Goal: Feedback & Contribution: Contribute content

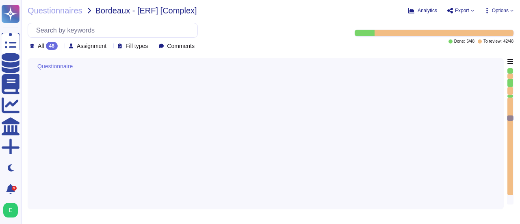
type textarea "Edenred France effectue une revue périodique des accès pour s'assurer que seuls…"
type textarea "Loremip Dolors ame co adipi elitseddo eiusmo t'incididuntutlabo et do magnaali …"
type textarea "La politique de gestion des mots de passe des comptes standards du Prestataire …"
type textarea "La configuration des mots de passe recommandée par [PERSON_NAME] pour tous les …"
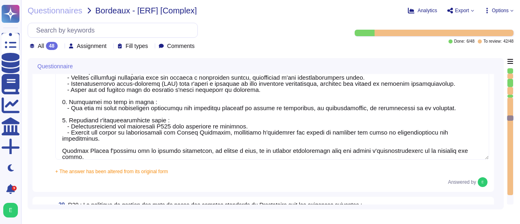
click at [495, 155] on div "19 R19 : Des mécanismes d’authentification au SI du Prestataire sont mis en pla…" at bounding box center [265, 90] width 466 height 201
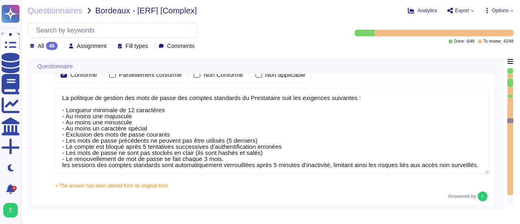
type textarea "Oui, chez Edenred France, les actions sur les ressources sont effectivement tra…"
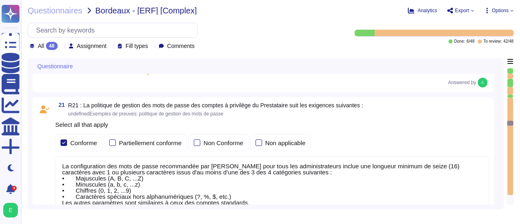
type textarea "Loremip Dolors ame co adipi eli seddoeiusmod temporinc utlabo etd mag aliquaeni…"
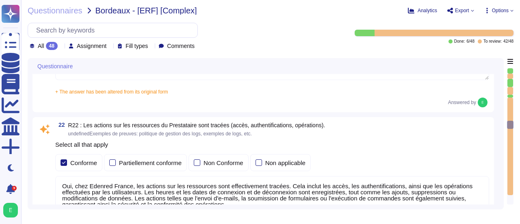
type textarea "Edenred France établit et maintient une matrice de flux complète pour l’ensembl…"
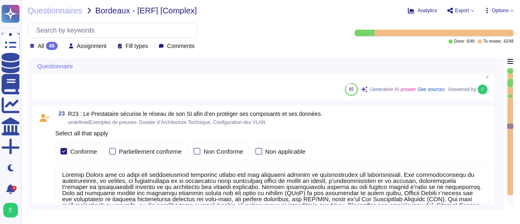
type textarea "Dans le cadre de la prestation, il n' y a pas d'intégration entre le SI d'Edenr…"
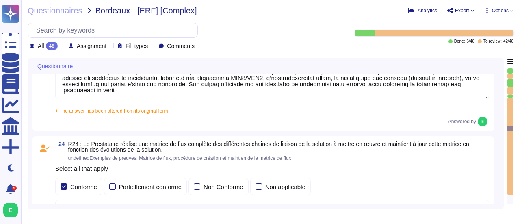
type textarea "Edenred France applique un chiffrement à l’état de l’art pour tous les flux néc…"
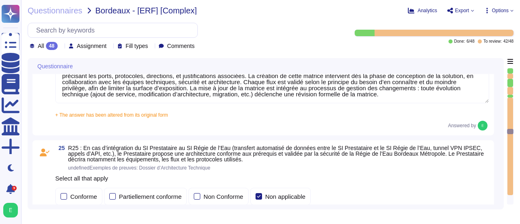
type textarea "Les accès au réseau du système d'information d'Edenred France sont tracés, incl…"
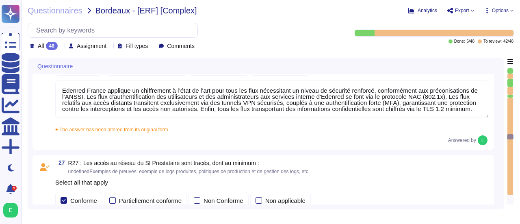
type textarea "En cas d'échanges de données passant par Internet entre le SI d'Edenred France …"
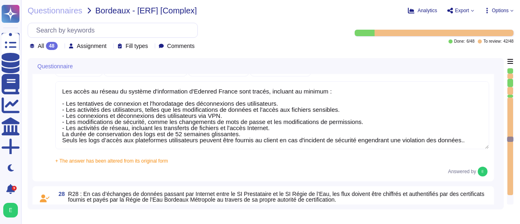
type textarea "Loremip Dolors a con ad elits doe temporinc utlaboreet do magnaaliquae ad mini …"
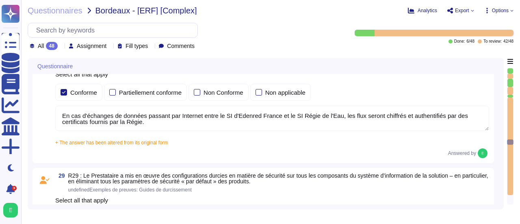
type textarea "Edenred France fournit une plateforme SaaS mutualisée à ses clients. Les donnée…"
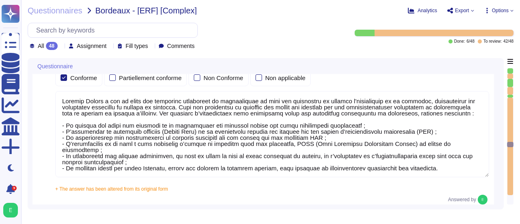
type textarea "Les sauvegardes du système et des données chez Edenred France sont également st…"
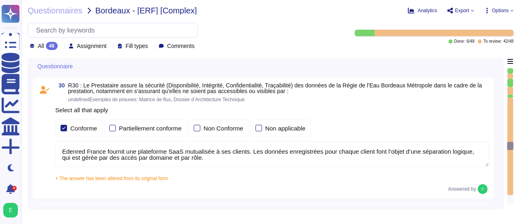
type textarea "Edenred France applique une politique rigoureuse de sauvegarde et de restaurati…"
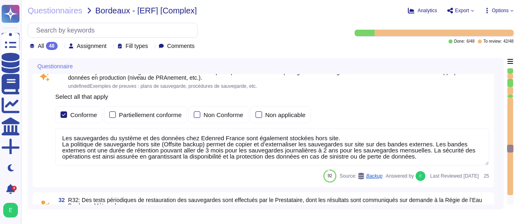
type textarea "Les sauvegardes du système et des données chez Edenred France sont également st…"
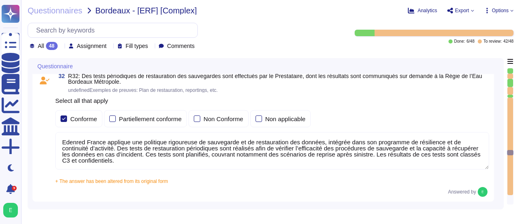
type textarea "Pour le développement des applications, Edenred France s’appuie sur une approch…"
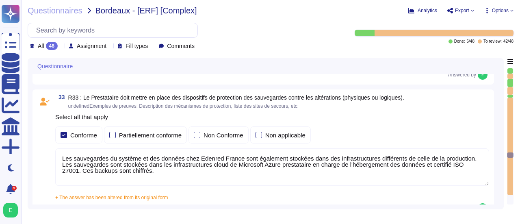
type textarea "Edenred France confirme que toutes les fonctions de test ou de diagnostic sont …"
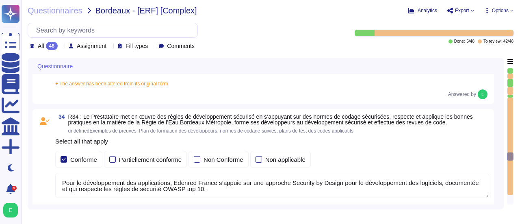
type textarea "Edenred France met en place plusieurs types de tests de sécurité, y compris des…"
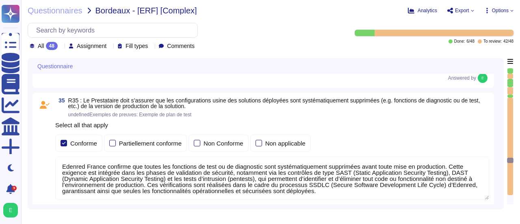
type textarea "Les plateformes sont livrées via notre plateforme de CI/CD. Seuls les ayants dr…"
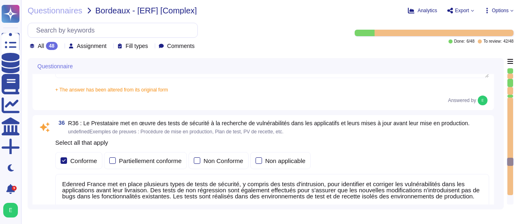
type textarea "Edenred France a mis en place une procédure de gestion des incidents qui défini…"
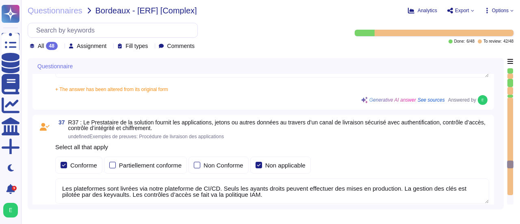
type textarea "Edenred France a mis en place une organisation et un processus de gestion de cr…"
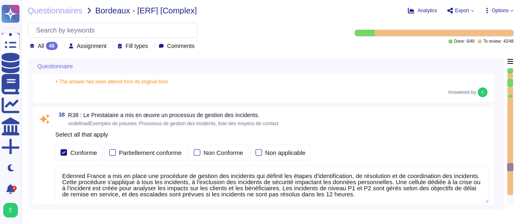
type textarea "Edenred France a mis en place un processus de gestion des changements qui est e…"
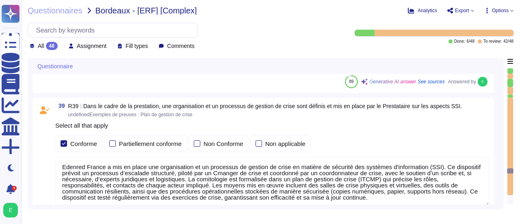
type textarea "Edenred France prend en charge la suppression sécurisée des données archivées e…"
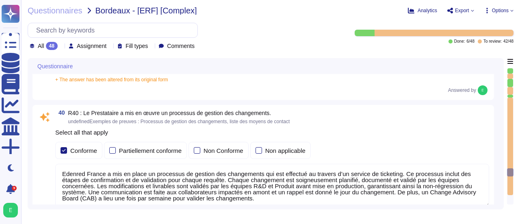
type textarea "Edenred France dispose de serveurs de secours pour assurer la continuité des se…"
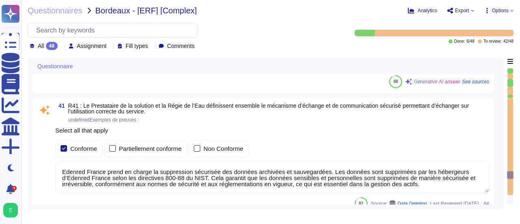
type textarea "Un plan de continuité de service doit être défini et formalisé en précisant au …"
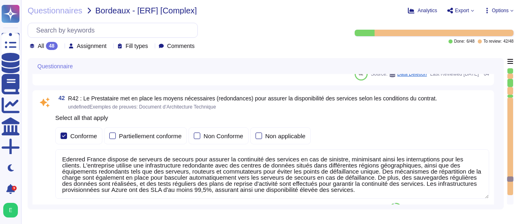
scroll to position [5684, 0]
type textarea "Le Plan de Reprise d'Activité est testé au moins une fois par an selon nos poli…"
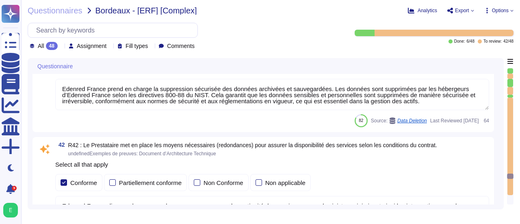
type textarea "Edenred France a mis en place une organisation et un processus de gestion de cr…"
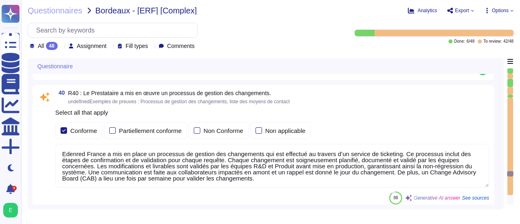
scroll to position [5375, 0]
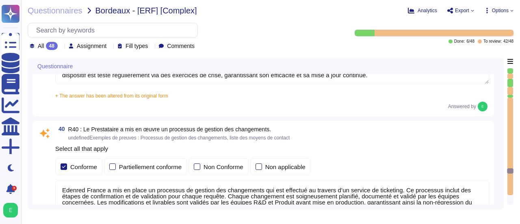
type textarea "Edenred France a mis en place une procédure de gestion des incidents qui défini…"
click at [497, 190] on div "40 R40 : Le Prestataire a mis en œuvre un processus de gestion des changements.…" at bounding box center [265, 183] width 466 height 124
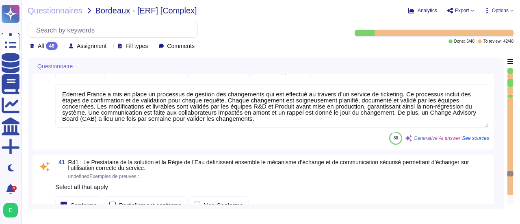
scroll to position [5472, 0]
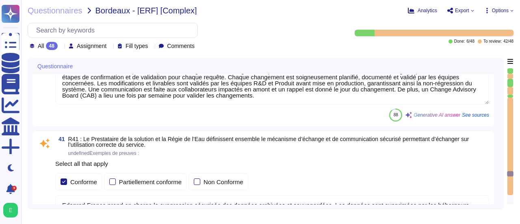
type textarea "Un plan de continuité de service doit être défini et formalisé en précisant au …"
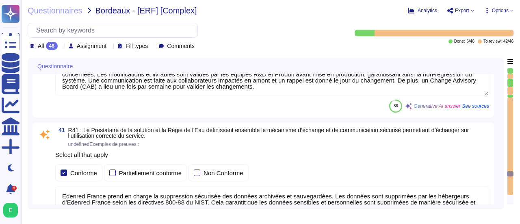
scroll to position [5505, 0]
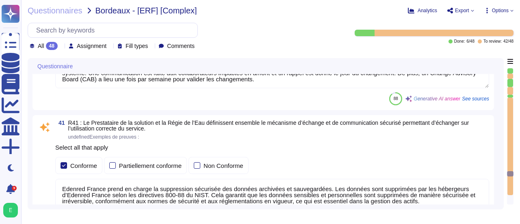
click at [498, 166] on div "41 R41 : Le Prestataire de la solution et la Régie de l’Eau définissent ensembl…" at bounding box center [265, 173] width 466 height 117
click at [499, 150] on div "Questionnaire 39 R39 : Dans le cadre de la prestation, une organisation et un p…" at bounding box center [266, 133] width 476 height 151
click at [497, 153] on div "41 R41 : Le Prestataire de la solution et la Régie de l’Eau définissent ensembl…" at bounding box center [265, 173] width 466 height 117
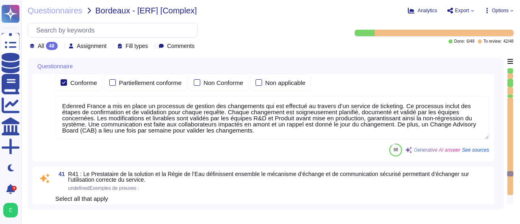
scroll to position [5440, 0]
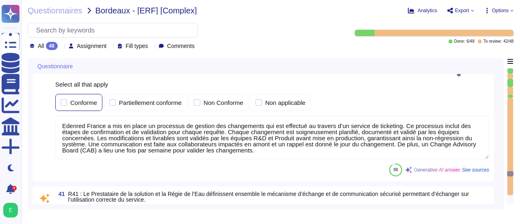
click at [64, 99] on div at bounding box center [63, 102] width 6 height 6
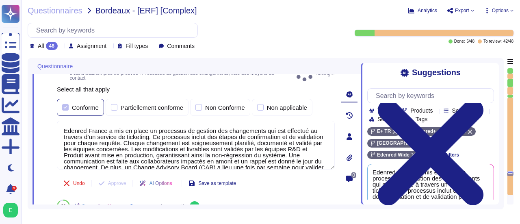
click at [64, 104] on div at bounding box center [65, 107] width 6 height 6
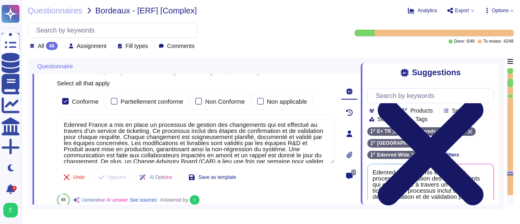
click at [489, 74] on icon at bounding box center [430, 152] width 127 height 169
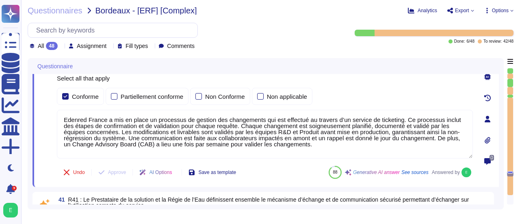
click at [501, 196] on div "Questionnaire 39 R39 : Dans le cadre de la prestation, une organisation et un p…" at bounding box center [266, 133] width 476 height 151
click at [499, 192] on div "Questionnaire 39 R39 : Dans le cadre de la prestation, une organisation et un p…" at bounding box center [266, 133] width 476 height 151
click at [498, 182] on div "40 R40 : Le Prestataire a mis en œuvre un processus de gestion des changements.…" at bounding box center [265, 119] width 466 height 136
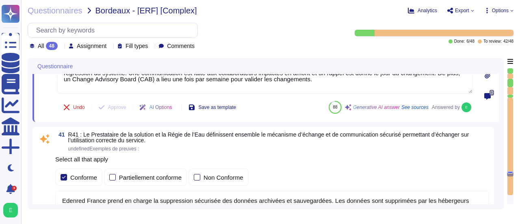
type textarea "Un plan de continuité de service doit être défini et formalisé en précisant au …"
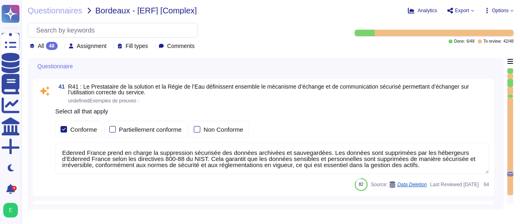
scroll to position [5554, 0]
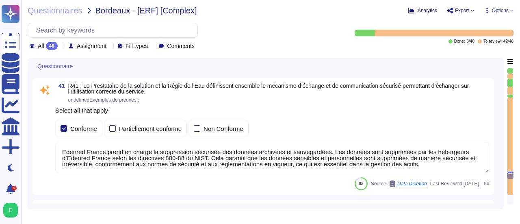
click at [451, 162] on textarea "Edenred France prend en charge la suppression sécurisée des données archivées e…" at bounding box center [272, 157] width 434 height 31
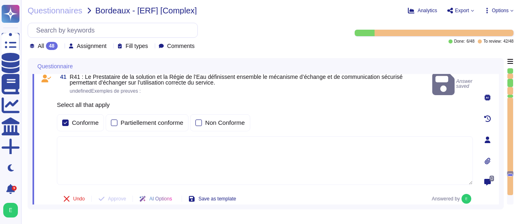
click at [63, 136] on textarea at bounding box center [265, 160] width 416 height 49
paste textarea "Edenred France a défini des mécanismes d’échange et de communication sécurisé e…"
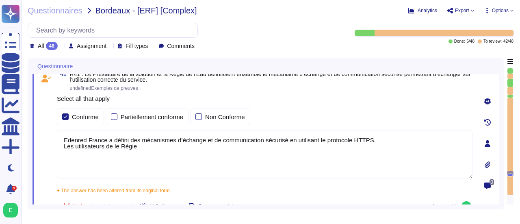
click at [148, 144] on textarea "Edenred France a défini des mécanismes d’échange et de communication sécurisé e…" at bounding box center [265, 154] width 416 height 49
click at [265, 147] on textarea "Edenred France a défini des mécanismes d’échange et de communication sécurisé e…" at bounding box center [265, 154] width 416 height 49
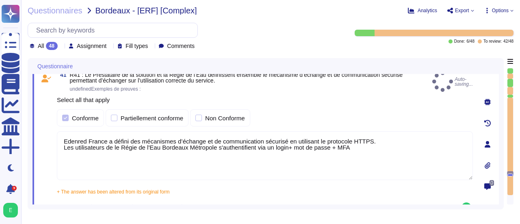
type textarea "Edenred France a défini des mécanismes d’échange et de communication sécurisé e…"
click at [499, 188] on div "Questionnaire 39 R39 : Dans le cadre de la prestation, une organisation et un p…" at bounding box center [266, 133] width 476 height 151
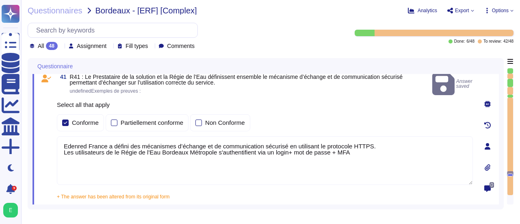
click at [477, 161] on div "0" at bounding box center [487, 146] width 23 height 151
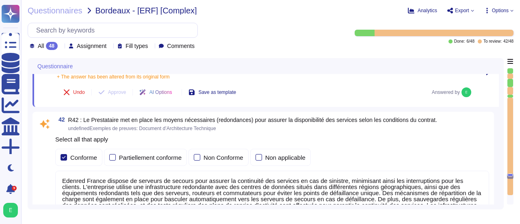
scroll to position [5684, 0]
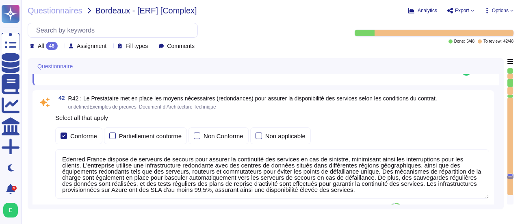
type textarea "Le Plan de Reprise d'Activité est testé au moins une fois par an selon nos poli…"
click at [162, 190] on textarea "Edenred France dispose de serveurs de secours pour assurer la continuité des se…" at bounding box center [272, 174] width 434 height 50
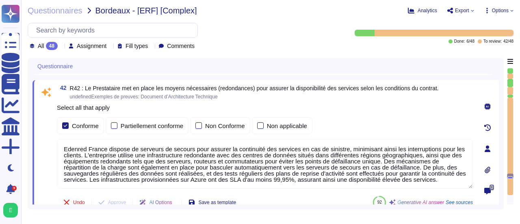
type textarea "Edenred France dispose de serveurs de secours pour assurer la continuité des se…"
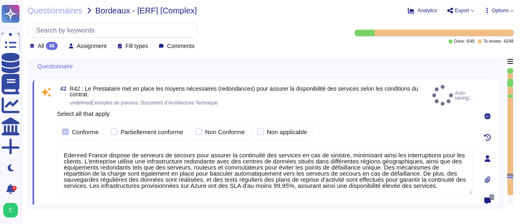
click at [501, 187] on div "Questionnaire 40 R40 : Le Prestataire a mis en œuvre un processus de gestion de…" at bounding box center [266, 133] width 476 height 151
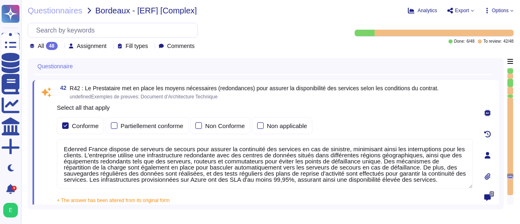
click at [477, 167] on div "0" at bounding box center [487, 155] width 23 height 140
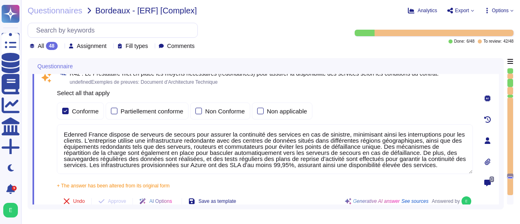
type textarea "Le Plan de Reprise d'Activité est testé au moins une fois par an selon nos poli…"
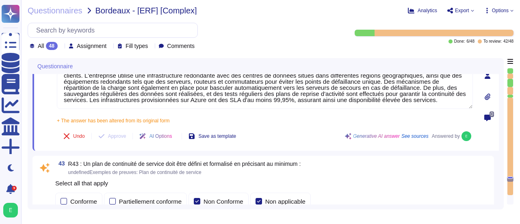
scroll to position [5765, 0]
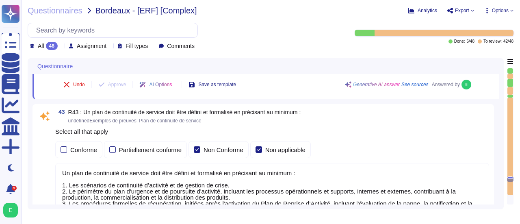
type textarea "Edenred France a mis en place un programme de contrôle annuel pour évaluer la c…"
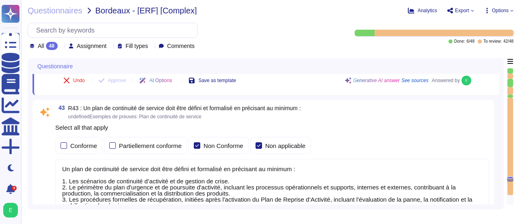
click at [300, 107] on span "R43 : Un plan de continuité de service doit être défini et formalisé en précisa…" at bounding box center [184, 108] width 233 height 6
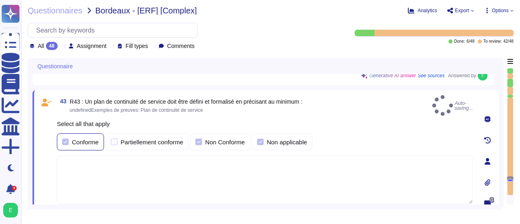
click at [66, 138] on div at bounding box center [65, 141] width 6 height 6
click at [199, 138] on div at bounding box center [198, 141] width 6 height 6
click at [259, 138] on div at bounding box center [260, 141] width 6 height 6
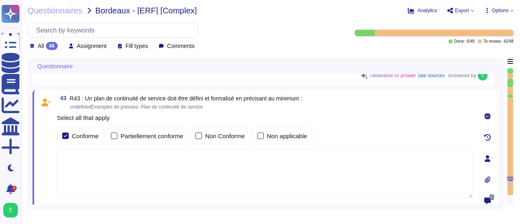
click at [81, 157] on textarea at bounding box center [265, 173] width 416 height 49
paste textarea "Lore ip dolor si am consectet ad elitseddoe temporincidi, Utlabor+ e doloremag …"
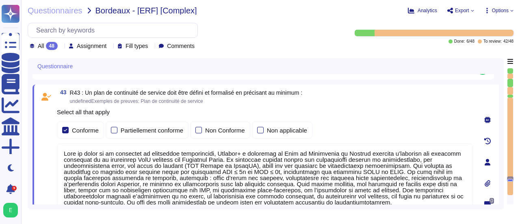
click at [242, 152] on textarea at bounding box center [265, 177] width 416 height 68
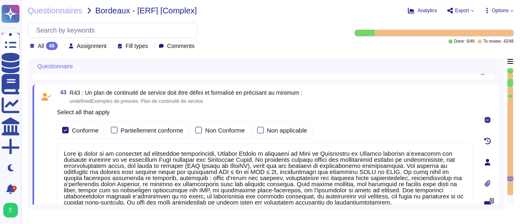
click at [251, 158] on textarea at bounding box center [265, 177] width 416 height 68
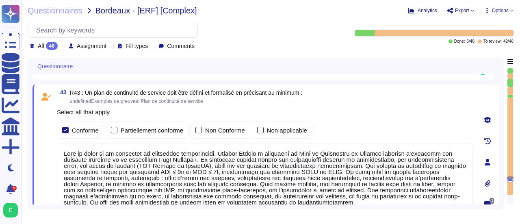
scroll to position [0, 0]
type textarea "Lore ip dolor si am consectet ad elitseddoe temporincidi, Utlabor Etdolo m aliq…"
click at [475, 192] on div "43 R43 : Un plan de continuité de service doit être défini et formalisé en préc…" at bounding box center [265, 161] width 466 height 155
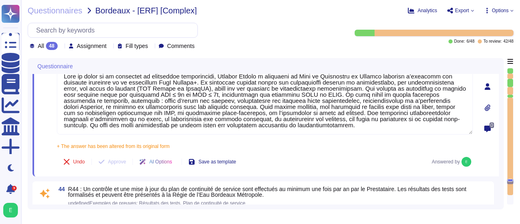
scroll to position [5917, 0]
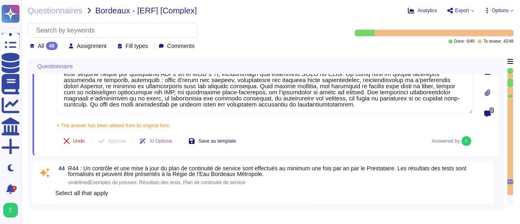
click at [224, 142] on span "Save as template" at bounding box center [217, 140] width 38 height 5
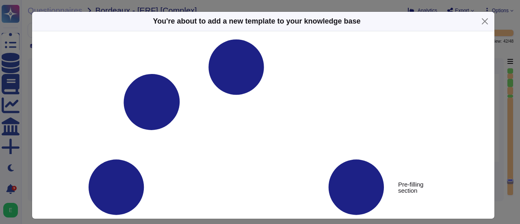
type textarea "R43 : Un plan de continuité de service doit être défini et formalisé en précisa…"
type textarea "Lore ip dolor si am consectet ad elitseddoe temporincidi, Utlabor Etdolo m aliq…"
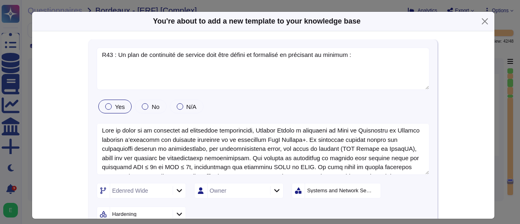
click at [105, 104] on div at bounding box center [108, 106] width 6 height 6
click at [176, 189] on icon at bounding box center [179, 190] width 6 height 7
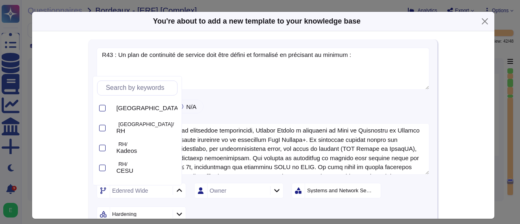
scroll to position [0, 0]
click at [103, 108] on div at bounding box center [102, 108] width 6 height 6
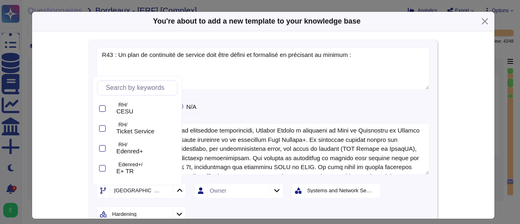
scroll to position [65, 0]
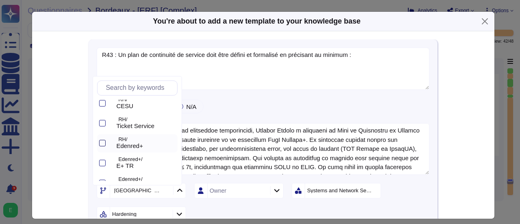
click at [100, 144] on div at bounding box center [102, 143] width 6 height 6
click at [100, 163] on div at bounding box center [102, 163] width 6 height 6
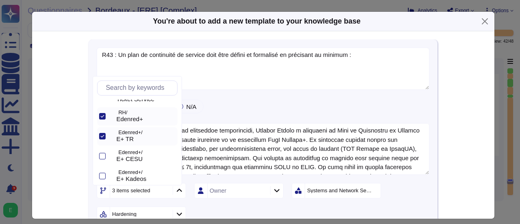
scroll to position [97, 0]
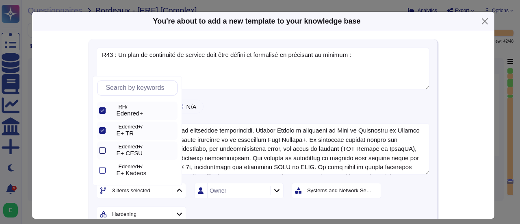
click at [100, 151] on div at bounding box center [102, 150] width 6 height 6
click at [102, 171] on div at bounding box center [102, 170] width 6 height 6
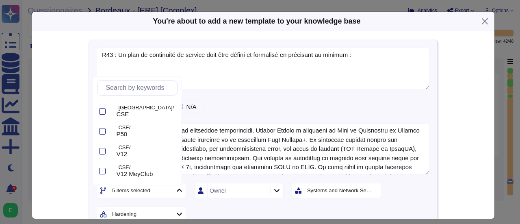
scroll to position [244, 0]
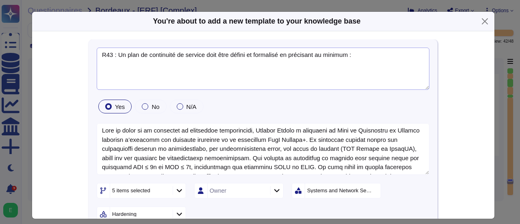
click at [244, 71] on textarea "R43 : Un plan de continuité de service doit être défini et formalisé en précisa…" at bounding box center [263, 68] width 332 height 42
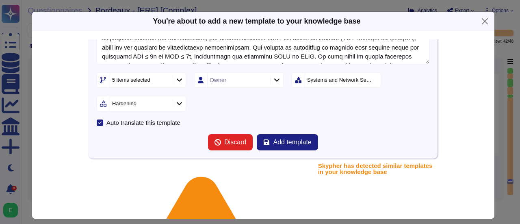
scroll to position [114, 0]
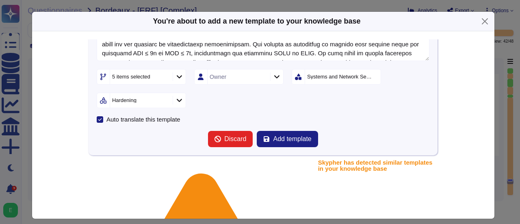
click at [371, 74] on div "Systems and Network Security" at bounding box center [340, 76] width 66 height 5
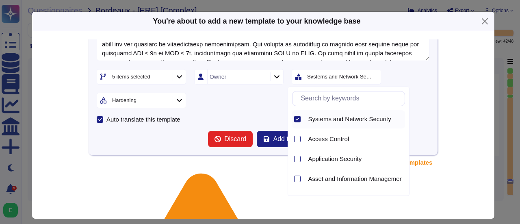
click at [298, 118] on icon at bounding box center [298, 119] width 4 height 2
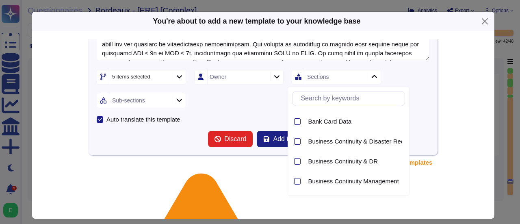
scroll to position [117, 0]
click at [298, 139] on div at bounding box center [297, 141] width 6 height 6
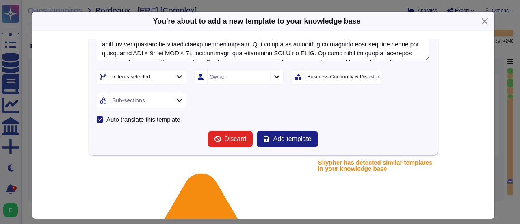
click at [177, 101] on icon at bounding box center [179, 100] width 6 height 7
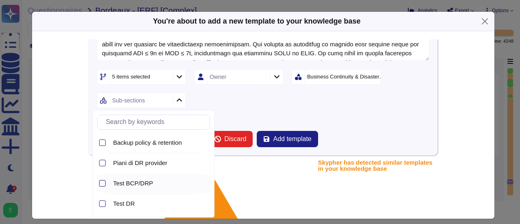
click at [103, 182] on div at bounding box center [102, 183] width 6 height 6
click at [101, 204] on div at bounding box center [102, 203] width 6 height 6
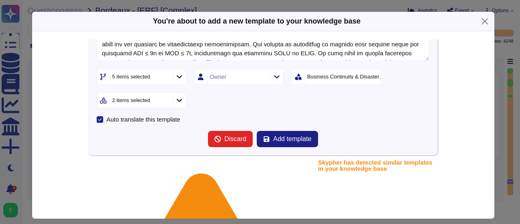
click at [271, 116] on div "Auto translate this template" at bounding box center [263, 119] width 332 height 6
click at [277, 131] on button "Add template" at bounding box center [287, 139] width 61 height 16
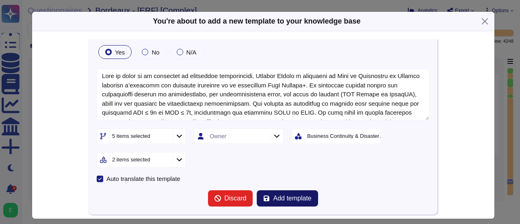
scroll to position [59, 0]
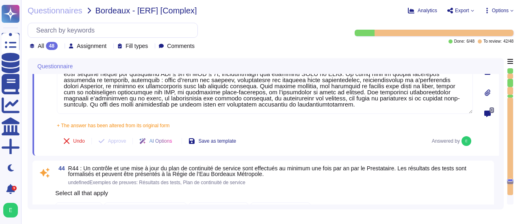
click at [495, 180] on div "44 R44 : Un contrôle et une mise à jour du plan de continuité de service sont e…" at bounding box center [265, 218] width 466 height 117
click at [488, 183] on span "undefinedExemples de preuves: Résultats des tests, Plan de continuité de service" at bounding box center [278, 182] width 421 height 5
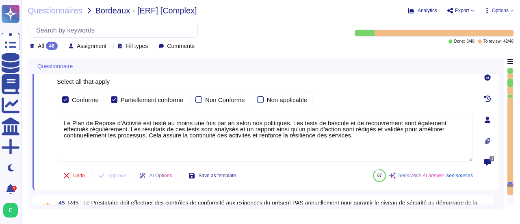
type textarea "Lore Ipsumdo Sitame, con adipiscing el seddoeiusm temp in utlabor etd magnaaliq…"
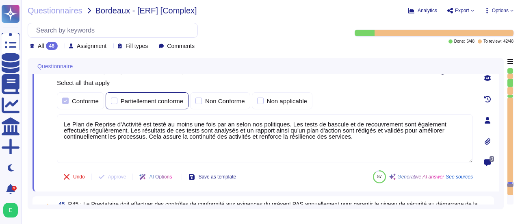
click at [115, 100] on div at bounding box center [114, 100] width 6 height 6
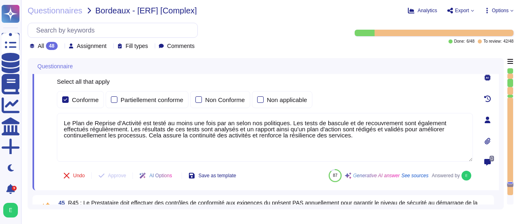
click at [479, 175] on div "0" at bounding box center [487, 119] width 23 height 131
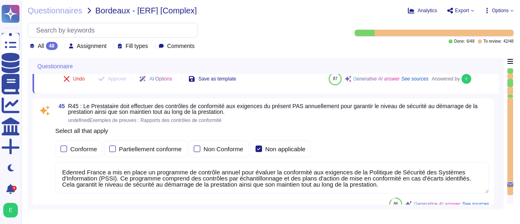
scroll to position [6105, 0]
